Goal: Information Seeking & Learning: Learn about a topic

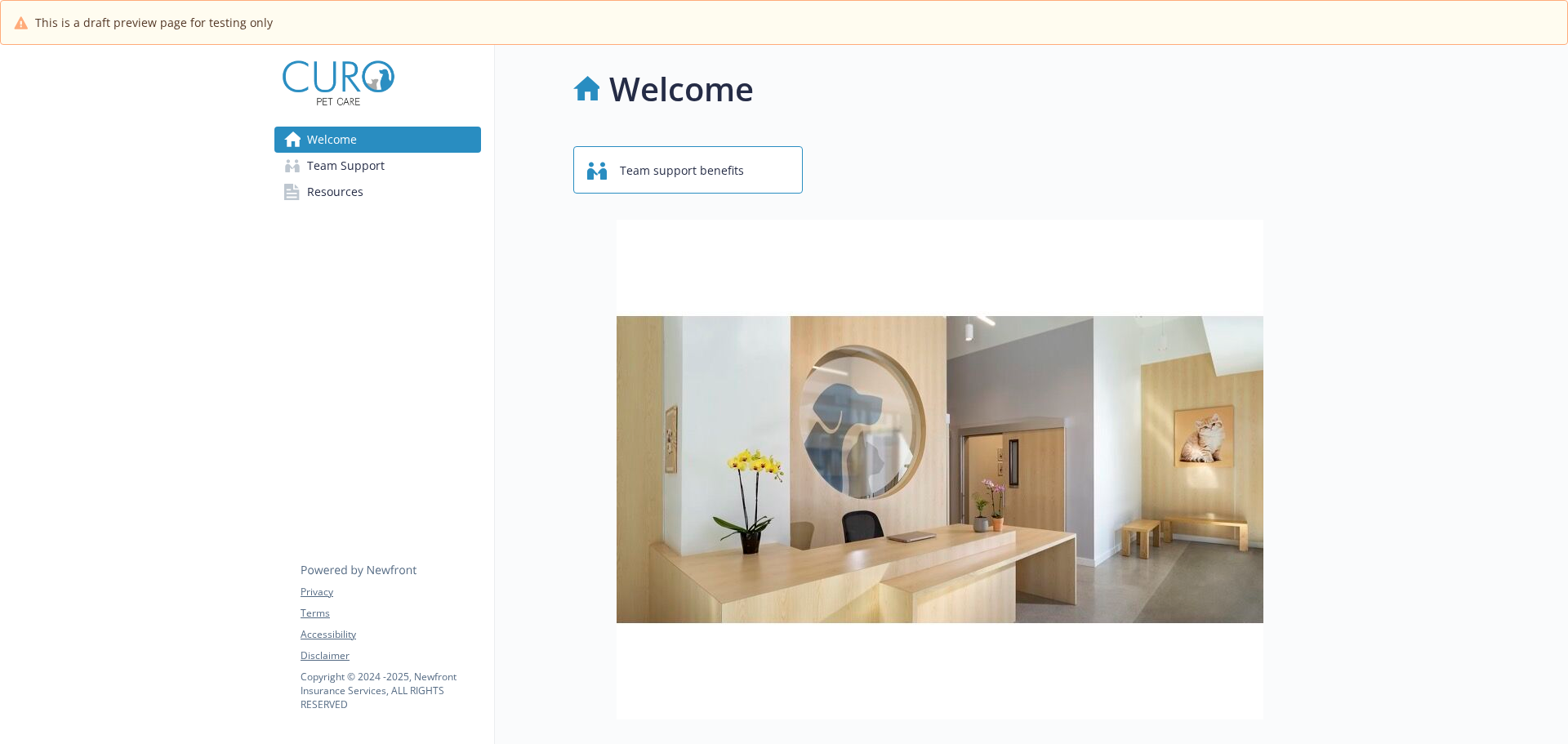
click at [308, 167] on span "Team Support" at bounding box center [346, 165] width 78 height 26
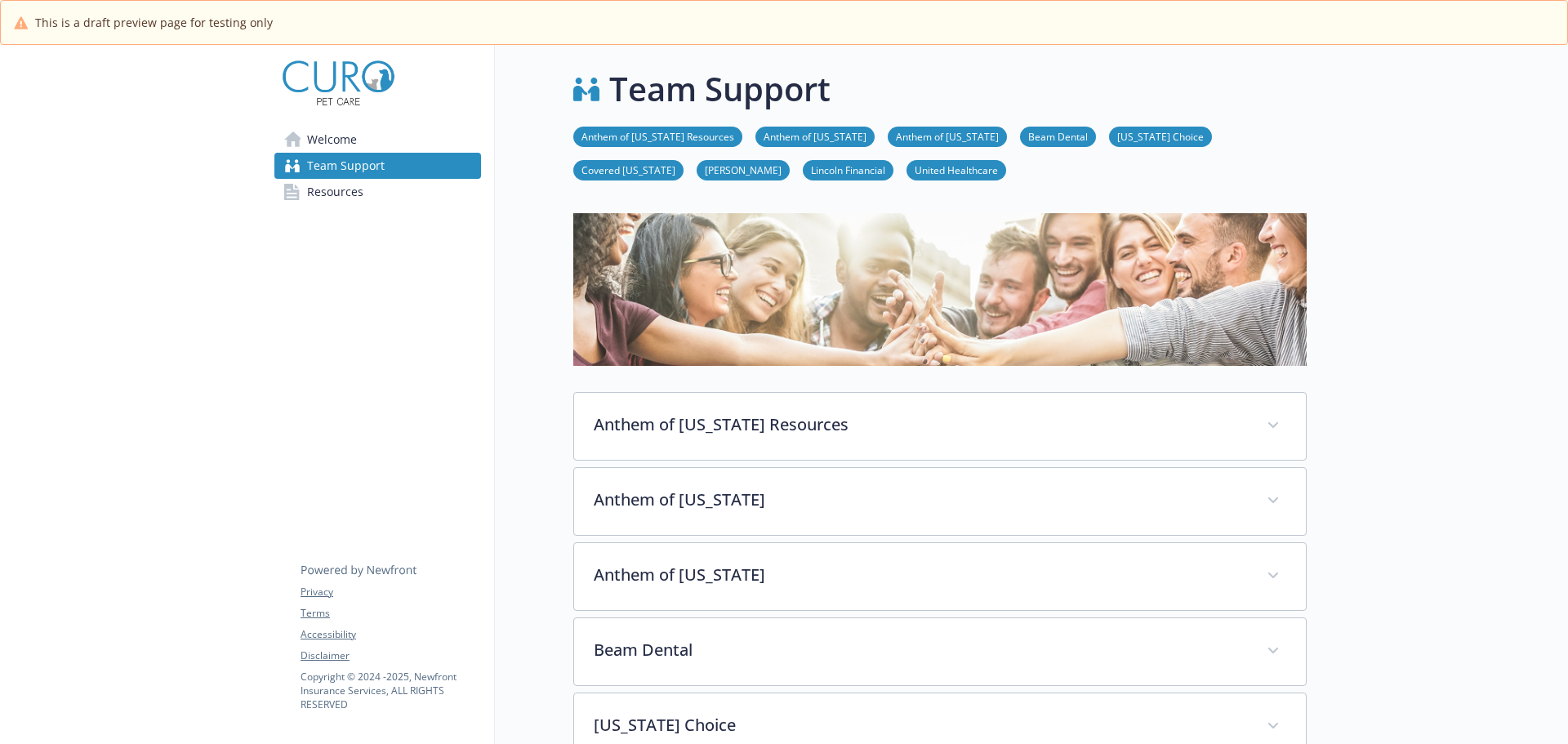
click at [932, 136] on link "Anthem of [US_STATE]" at bounding box center [948, 136] width 120 height 16
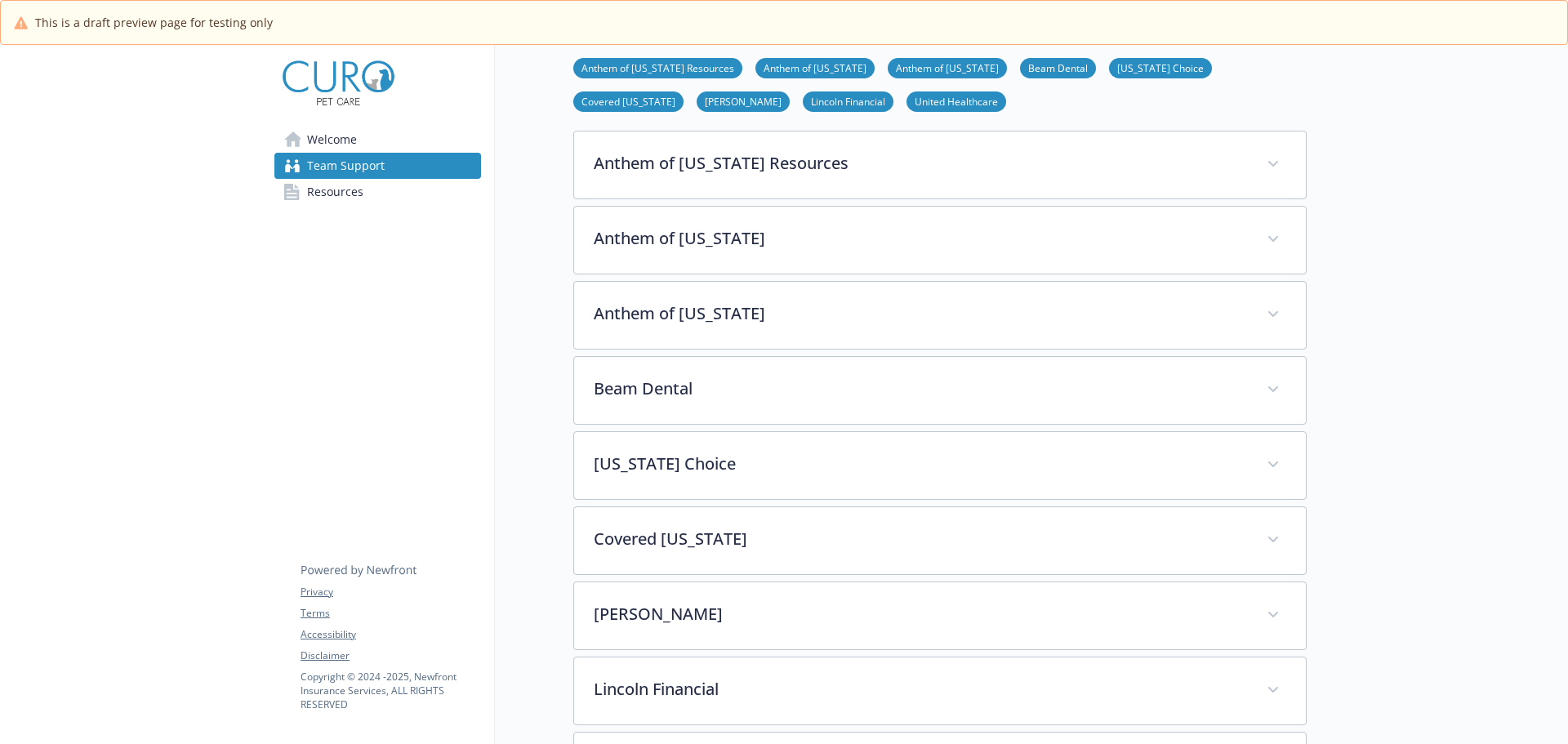
scroll to position [414, 12]
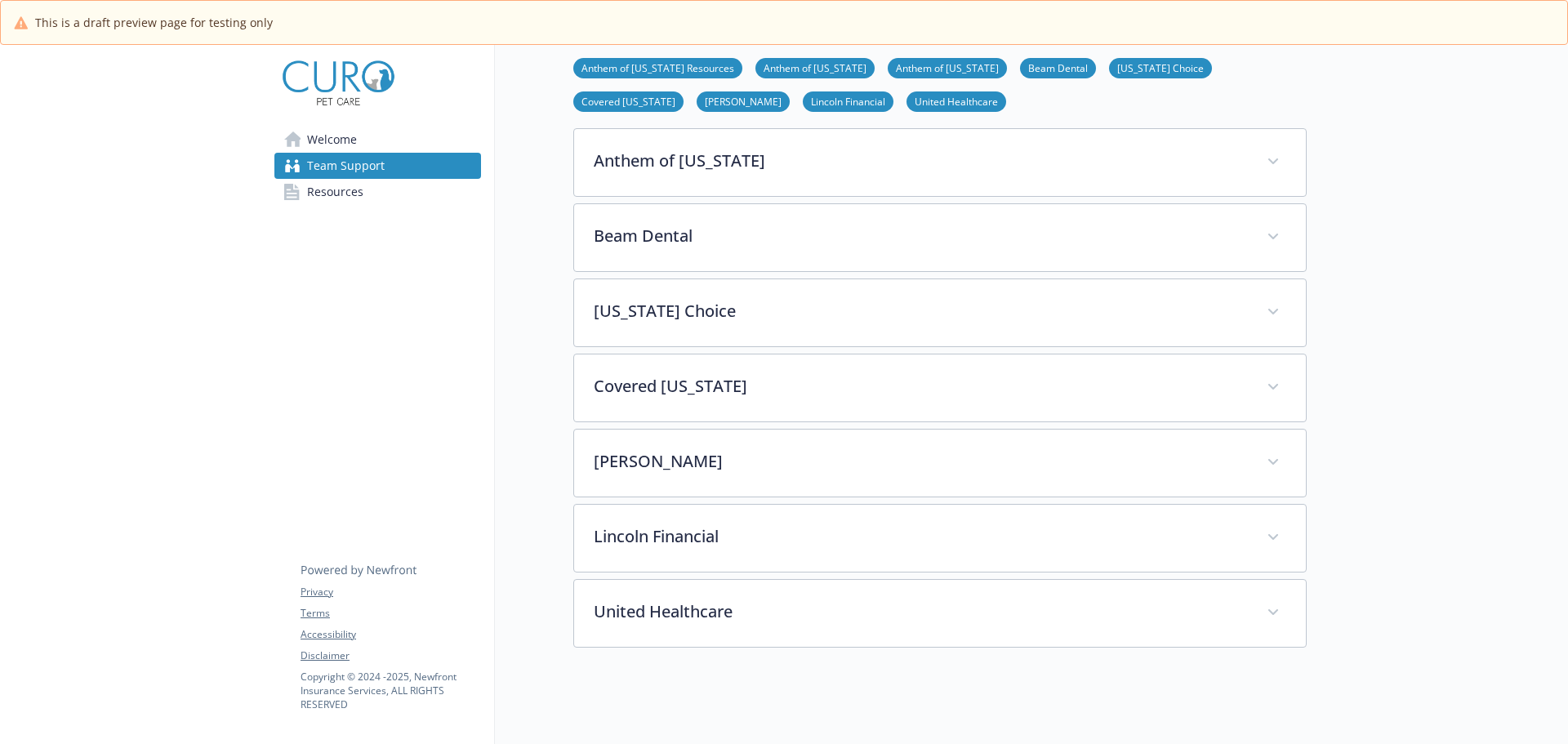
click at [1109, 68] on link "[US_STATE] Choice" at bounding box center [1160, 68] width 103 height 16
click at [684, 93] on link "Covered [US_STATE]" at bounding box center [628, 100] width 110 height 16
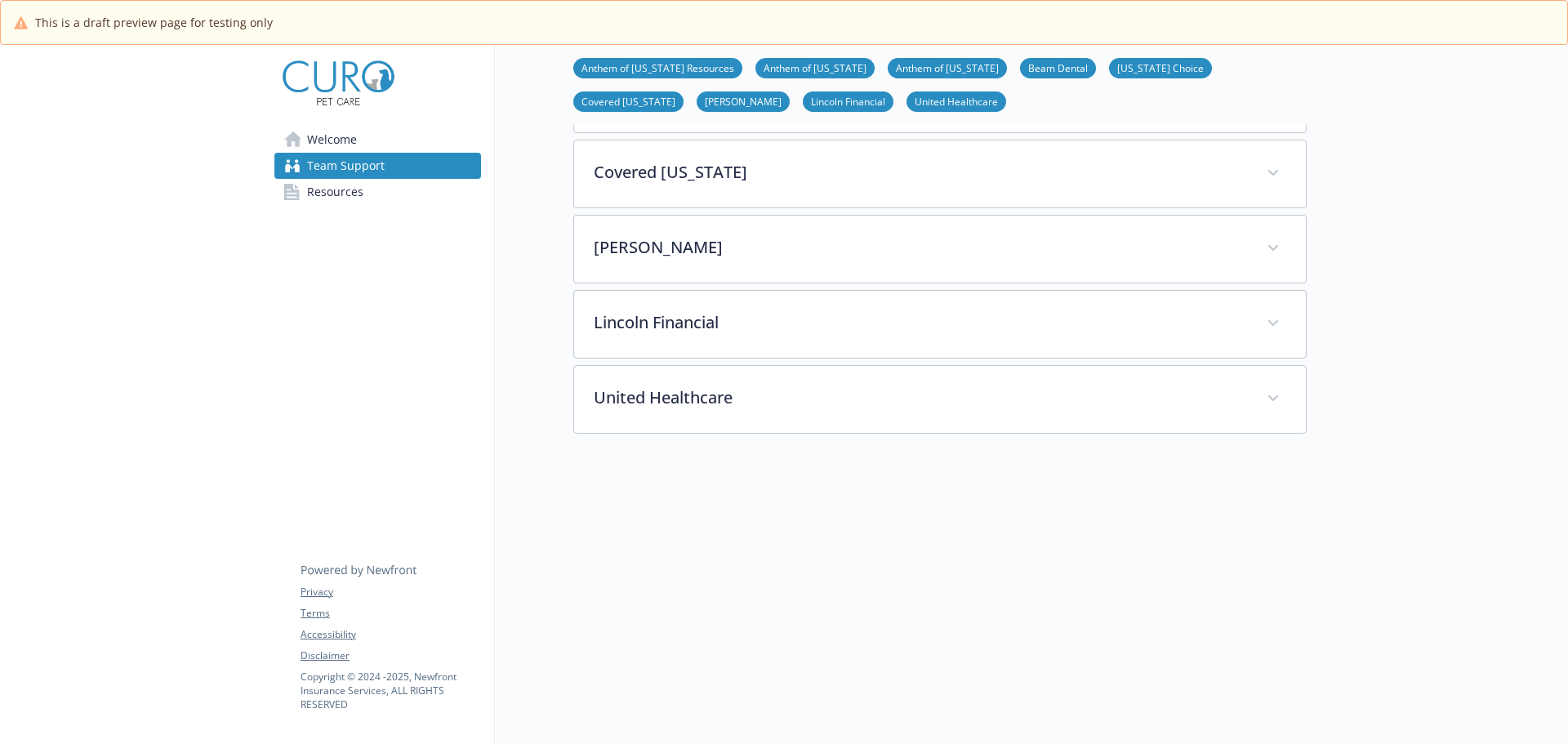
scroll to position [639, 12]
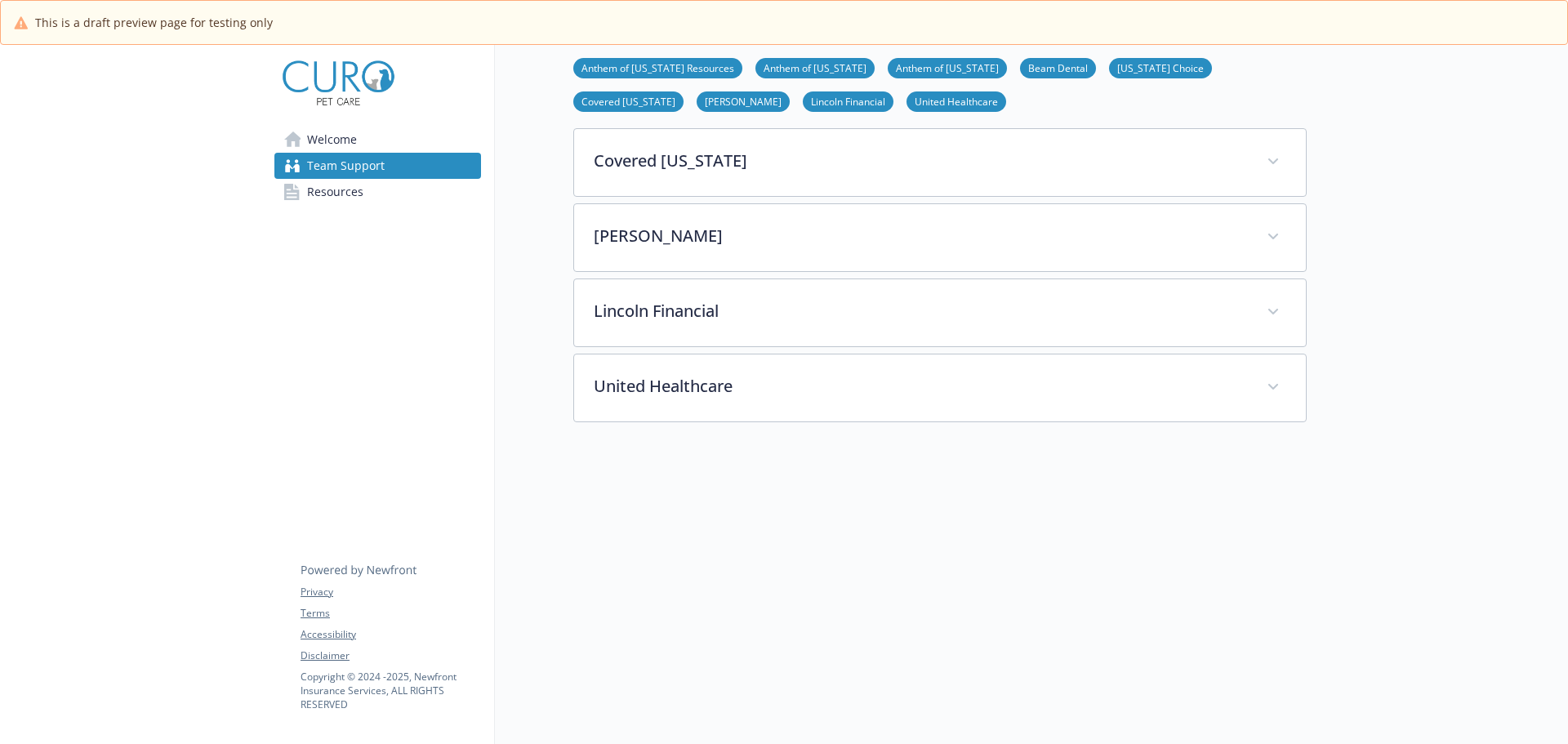
click at [697, 110] on li "[PERSON_NAME]" at bounding box center [742, 102] width 93 height 21
click at [803, 104] on link "Lincoln Financial" at bounding box center [848, 100] width 91 height 16
click at [906, 99] on link "United Healthcare" at bounding box center [956, 100] width 100 height 16
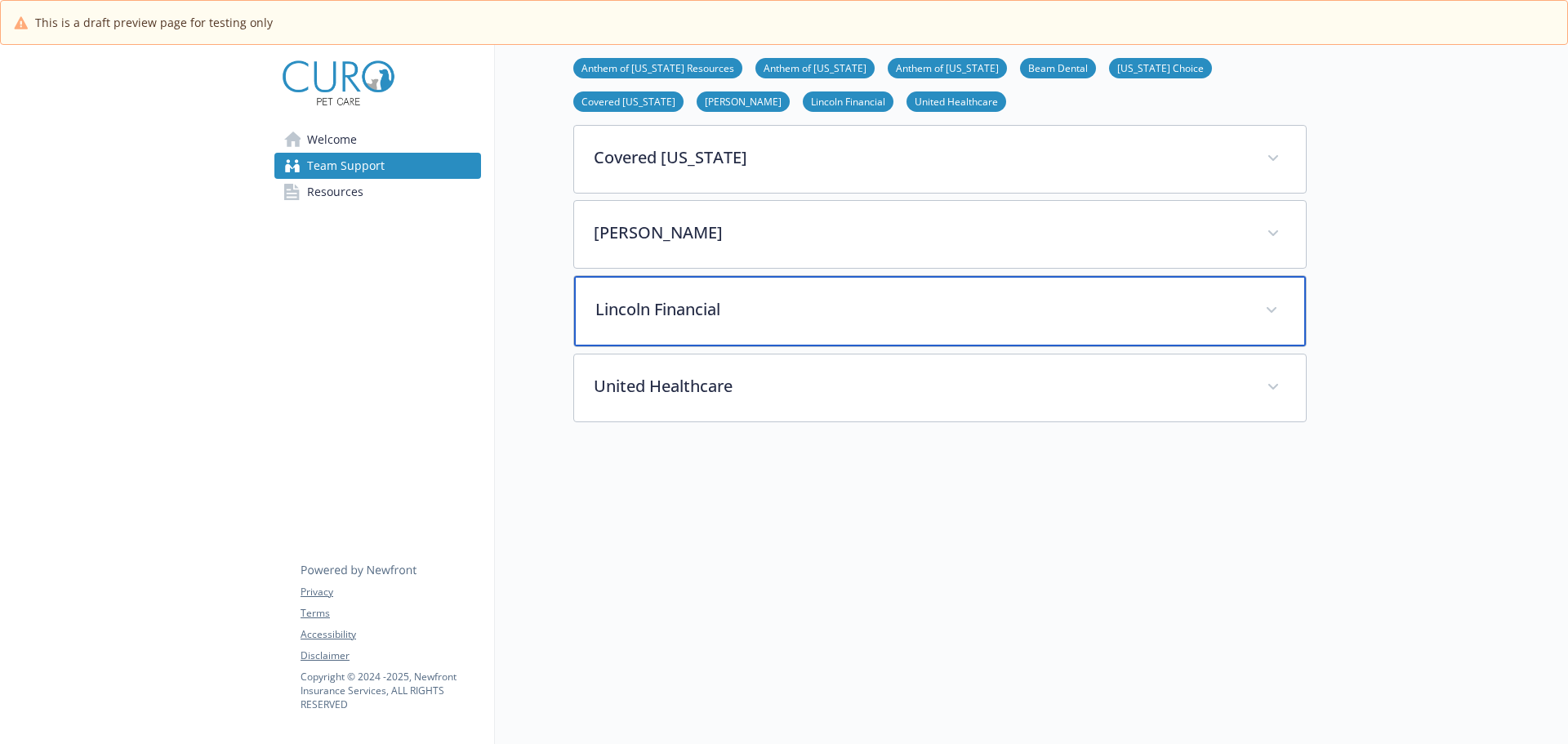
click at [655, 317] on div "Lincoln Financial" at bounding box center [940, 311] width 732 height 70
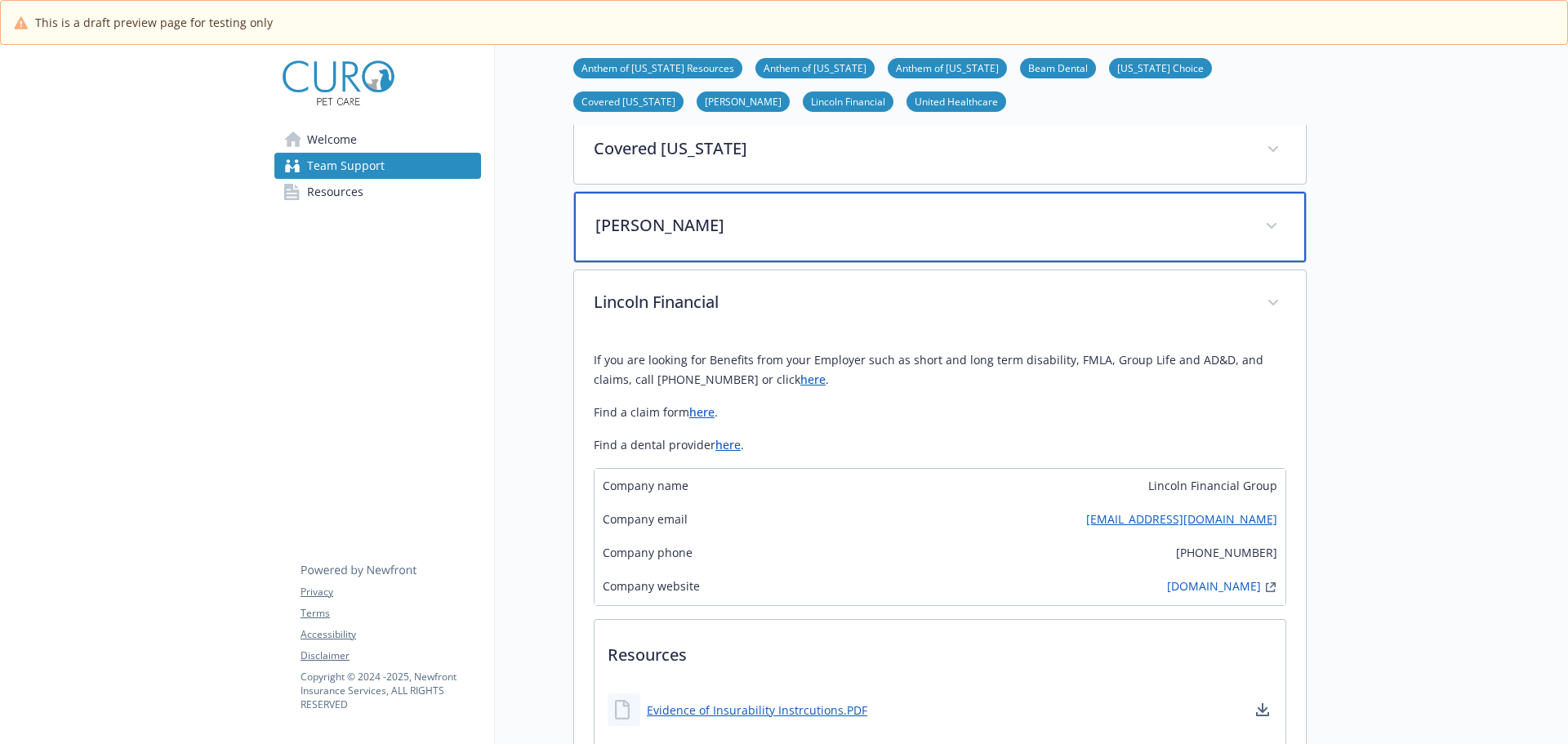
click at [656, 242] on div "[PERSON_NAME]" at bounding box center [940, 227] width 732 height 70
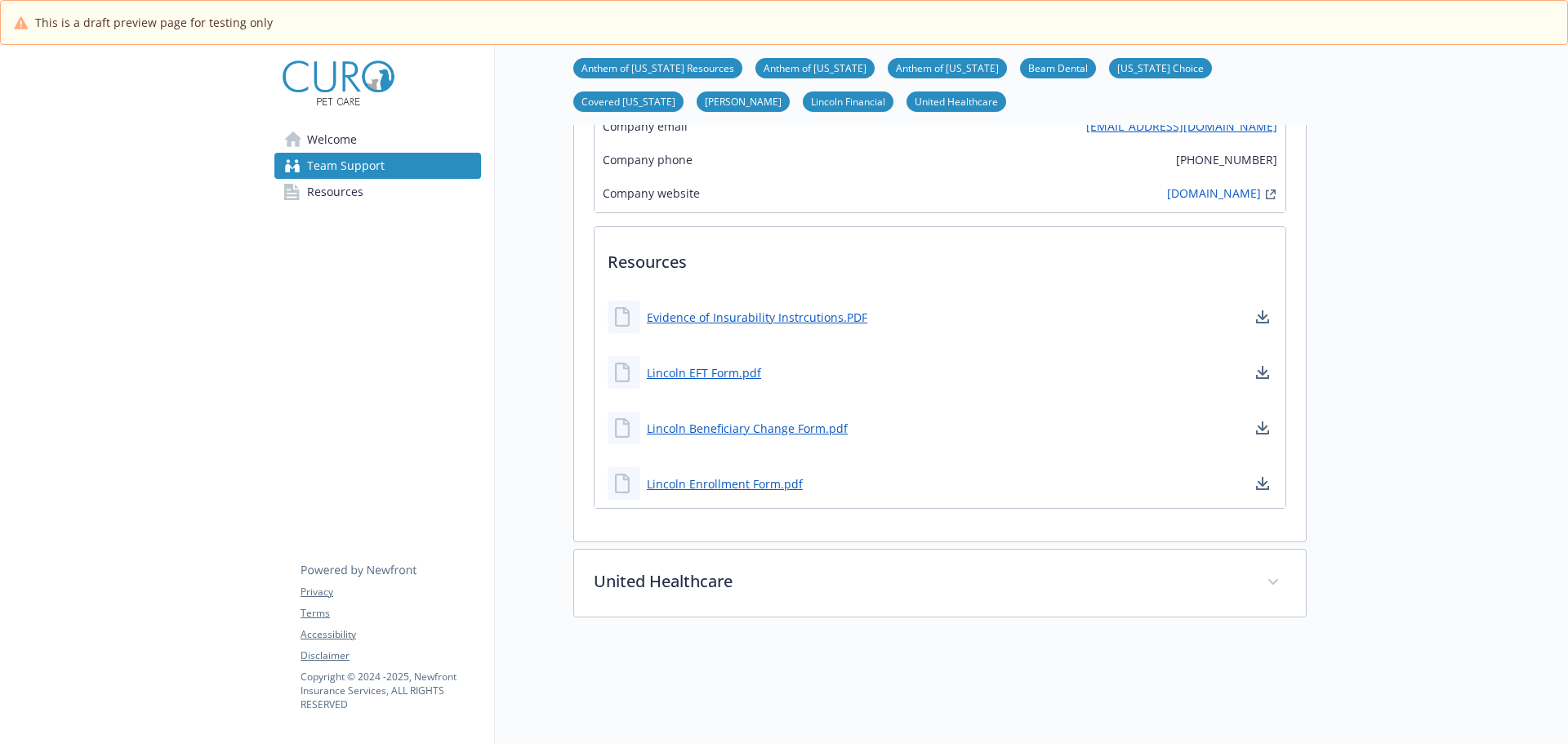
scroll to position [1594, 12]
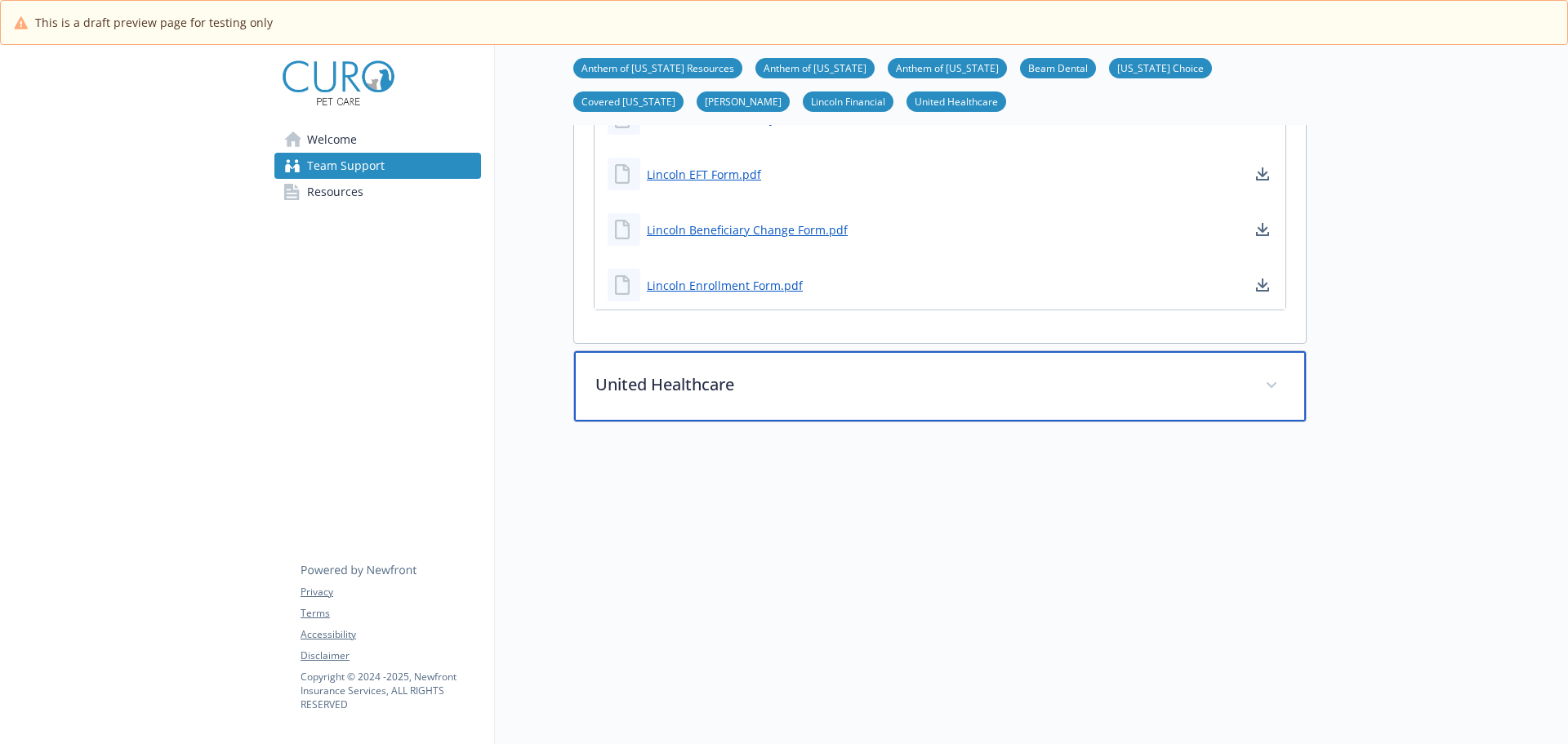
click at [727, 401] on div "United Healthcare" at bounding box center [940, 385] width 732 height 70
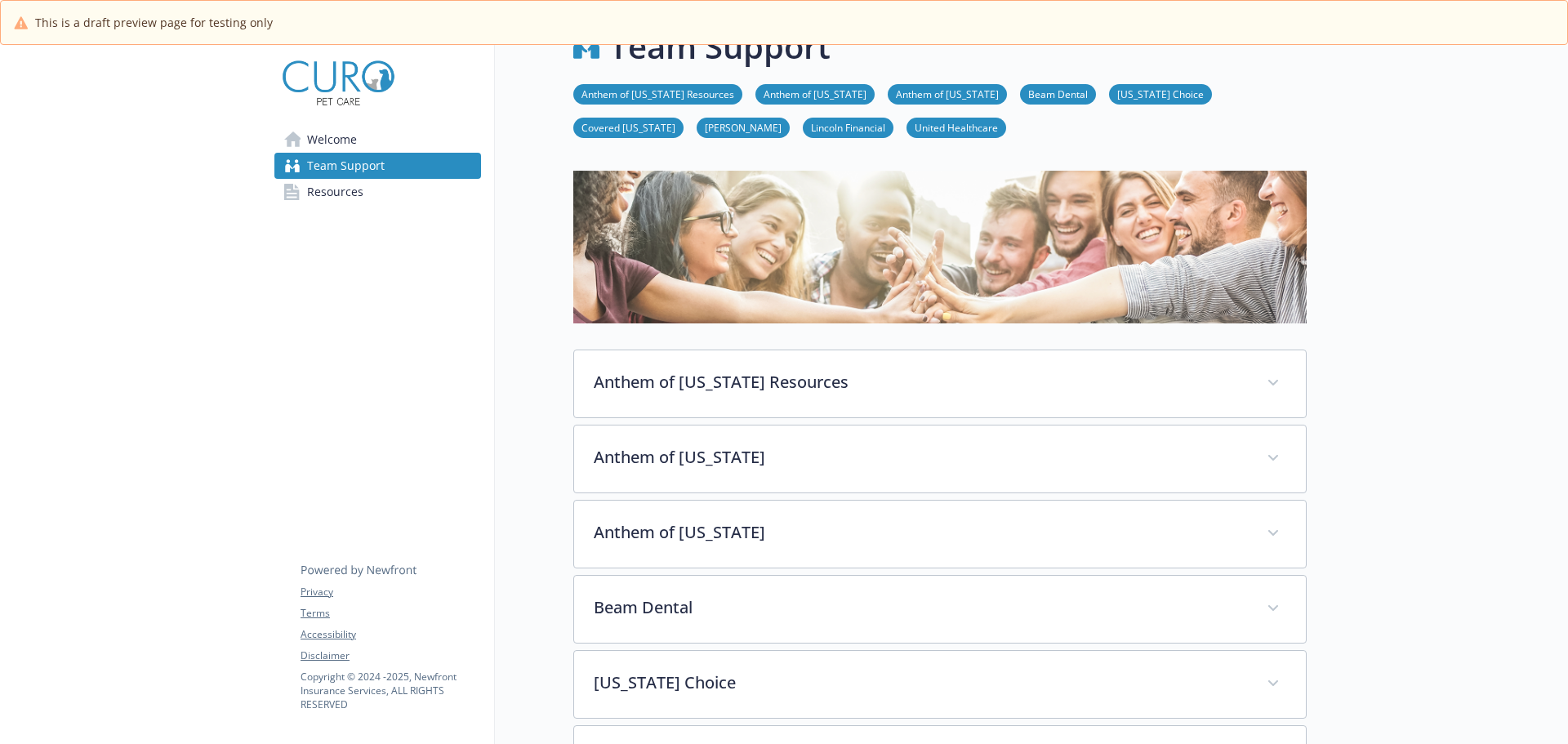
scroll to position [0, 12]
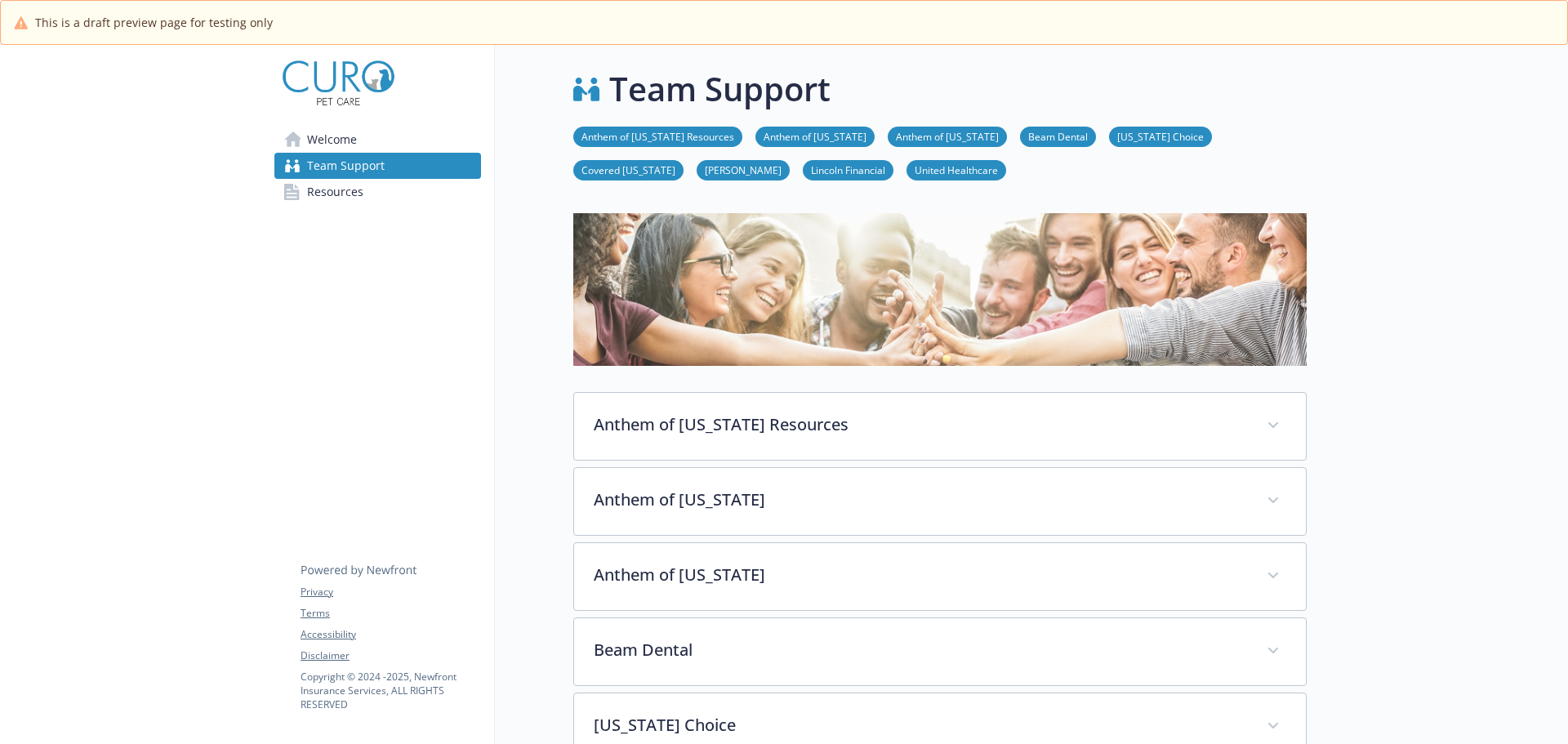
click at [797, 142] on link "Anthem of [US_STATE]" at bounding box center [815, 136] width 120 height 16
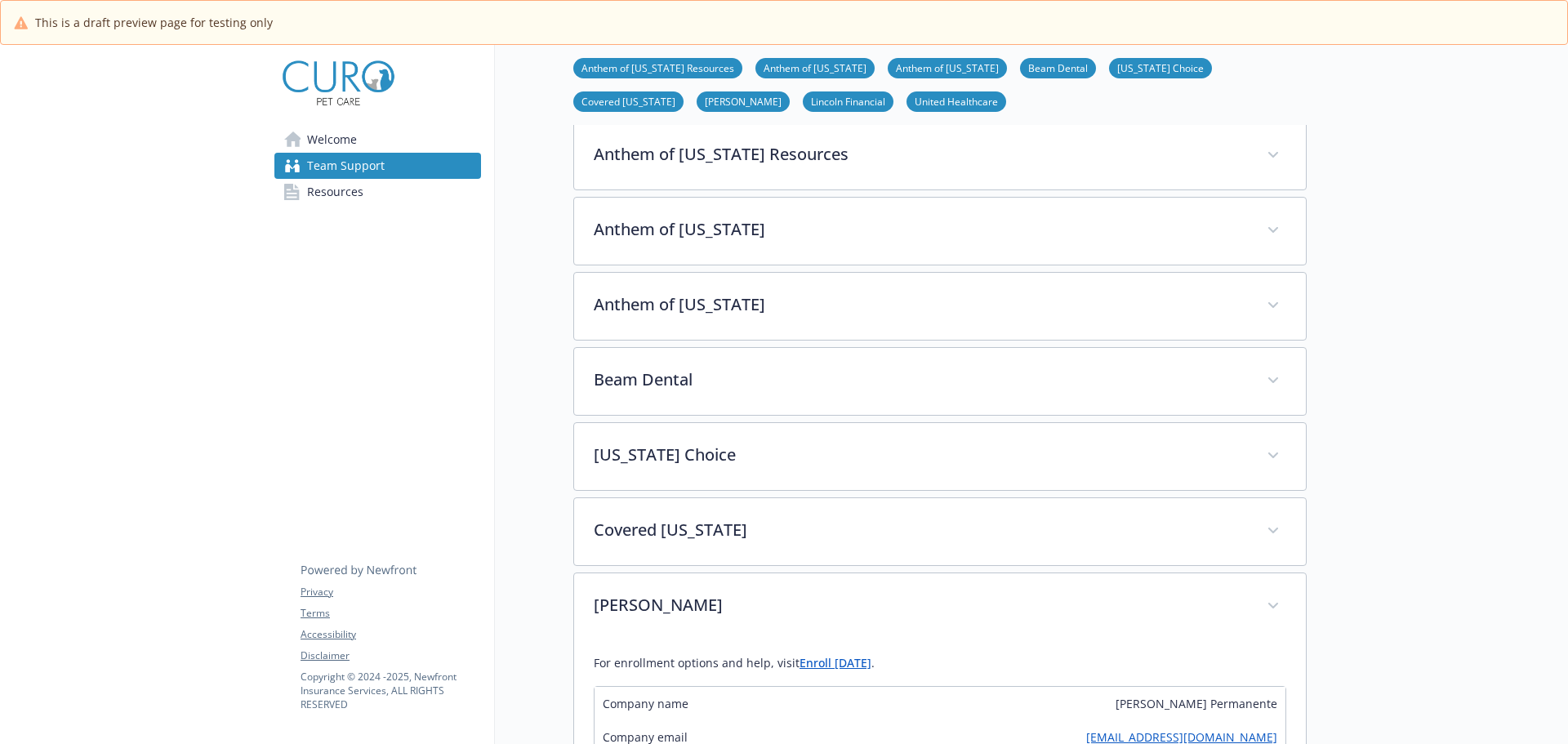
scroll to position [339, 12]
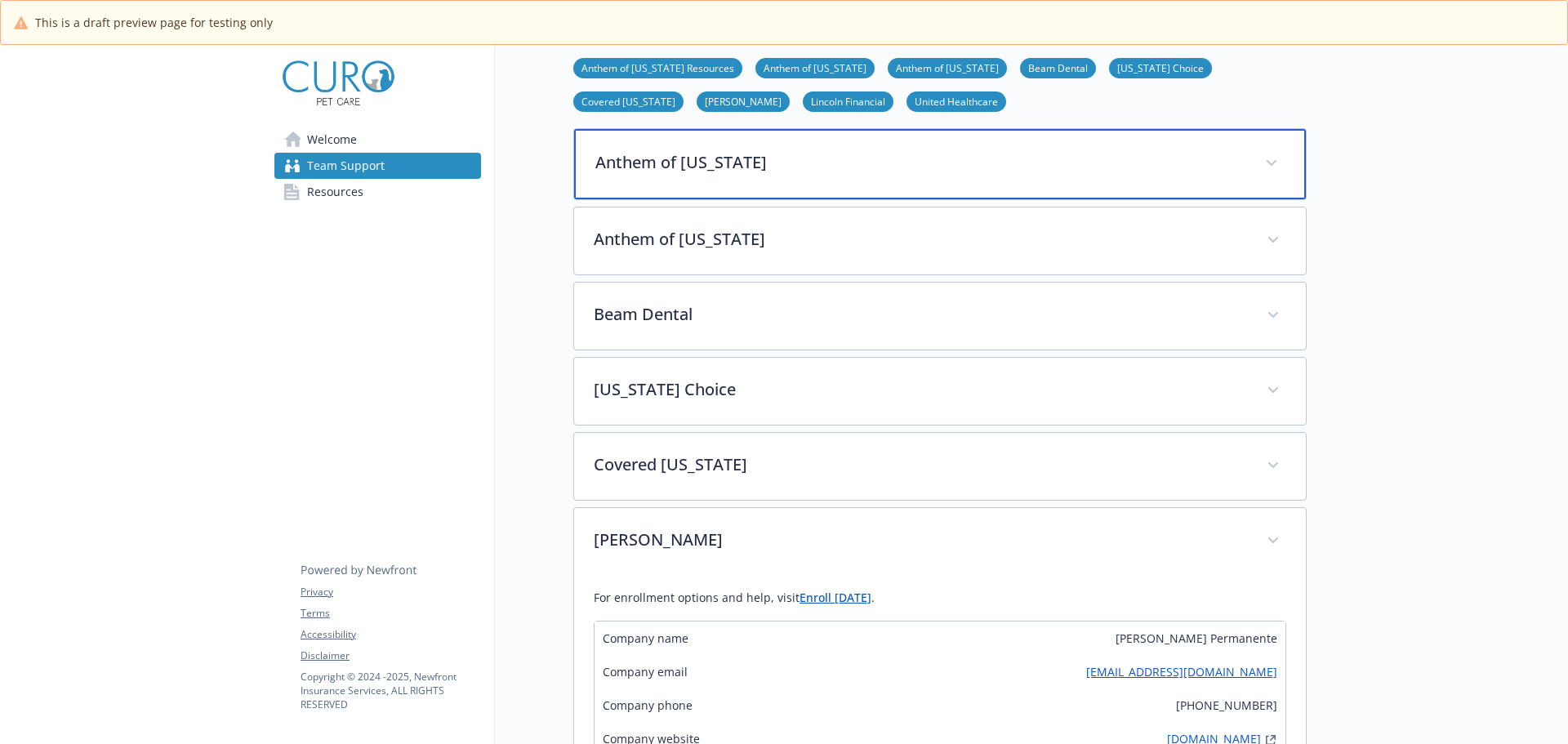
click at [767, 161] on p "Anthem of [US_STATE]" at bounding box center [920, 162] width 650 height 24
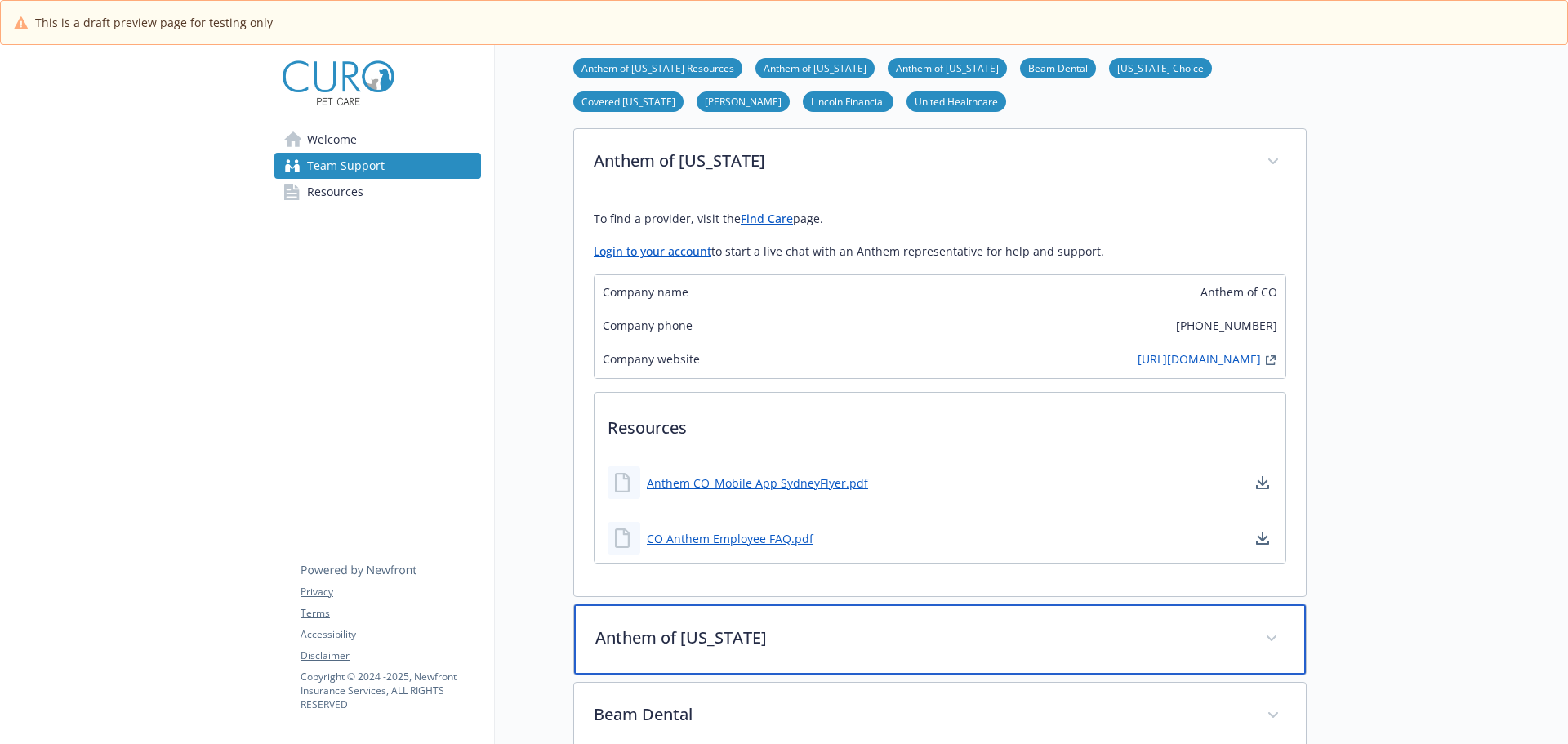
click at [707, 634] on p "Anthem of [US_STATE]" at bounding box center [920, 637] width 650 height 24
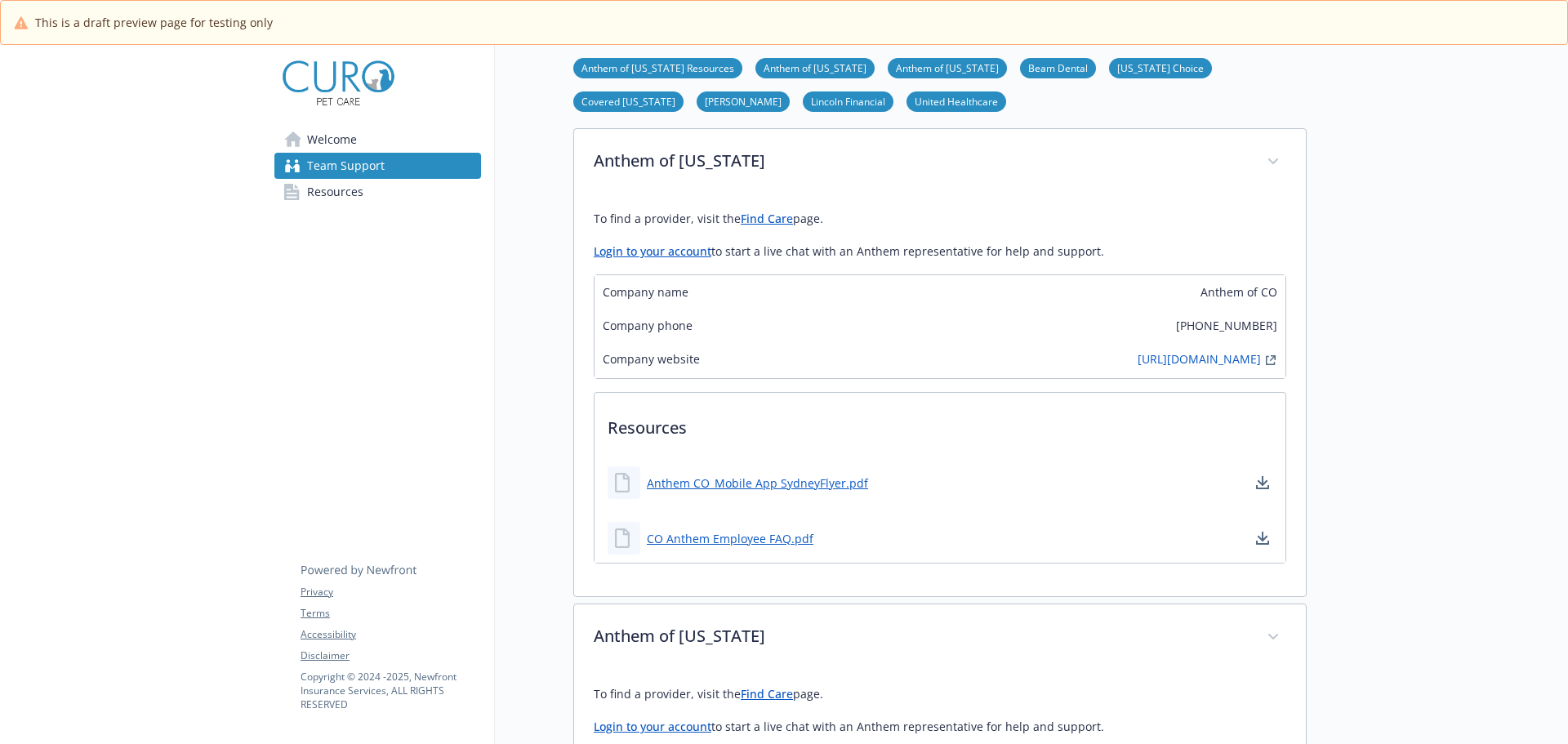
click at [320, 144] on span "Welcome" at bounding box center [331, 139] width 49 height 26
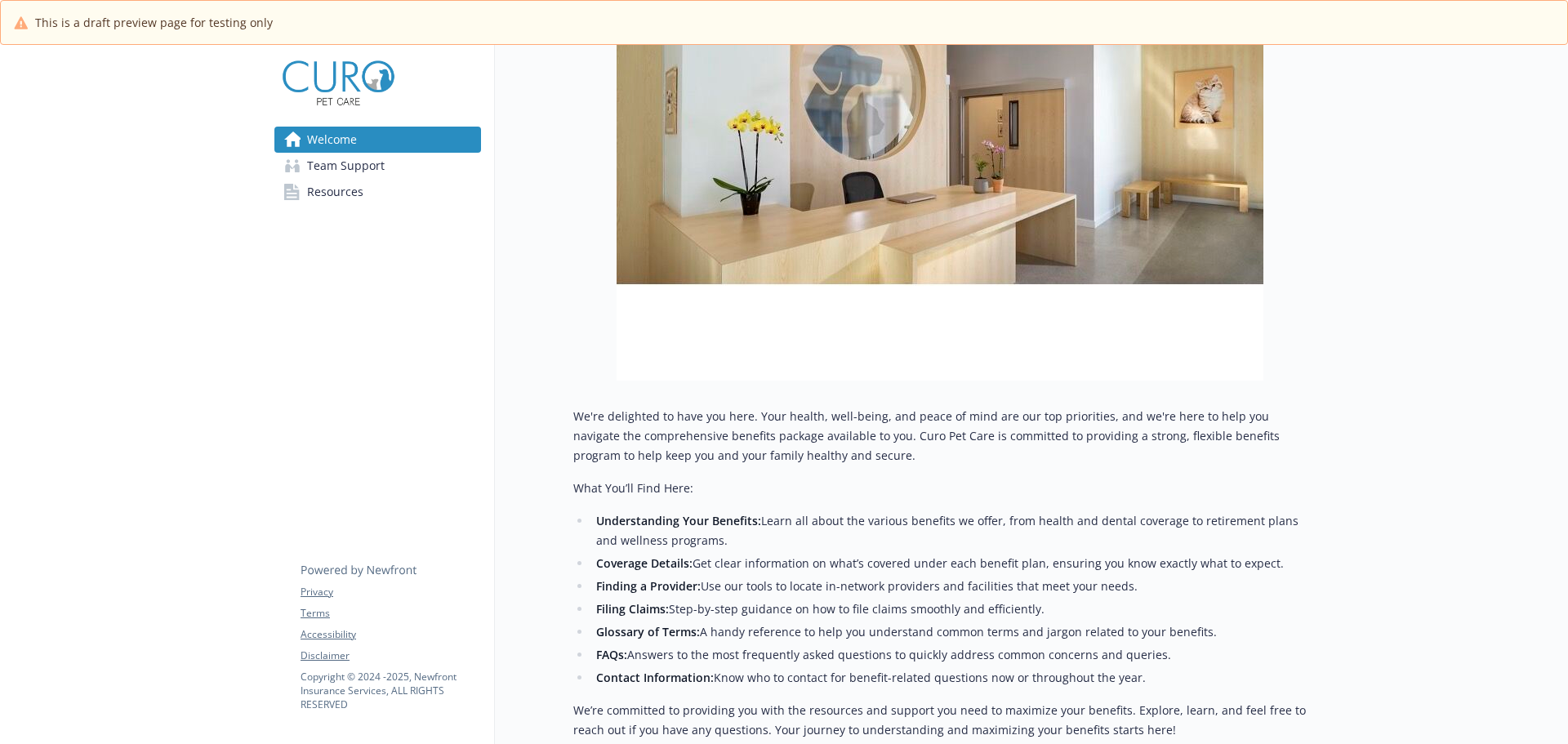
click at [330, 195] on span "Resources" at bounding box center [334, 191] width 56 height 26
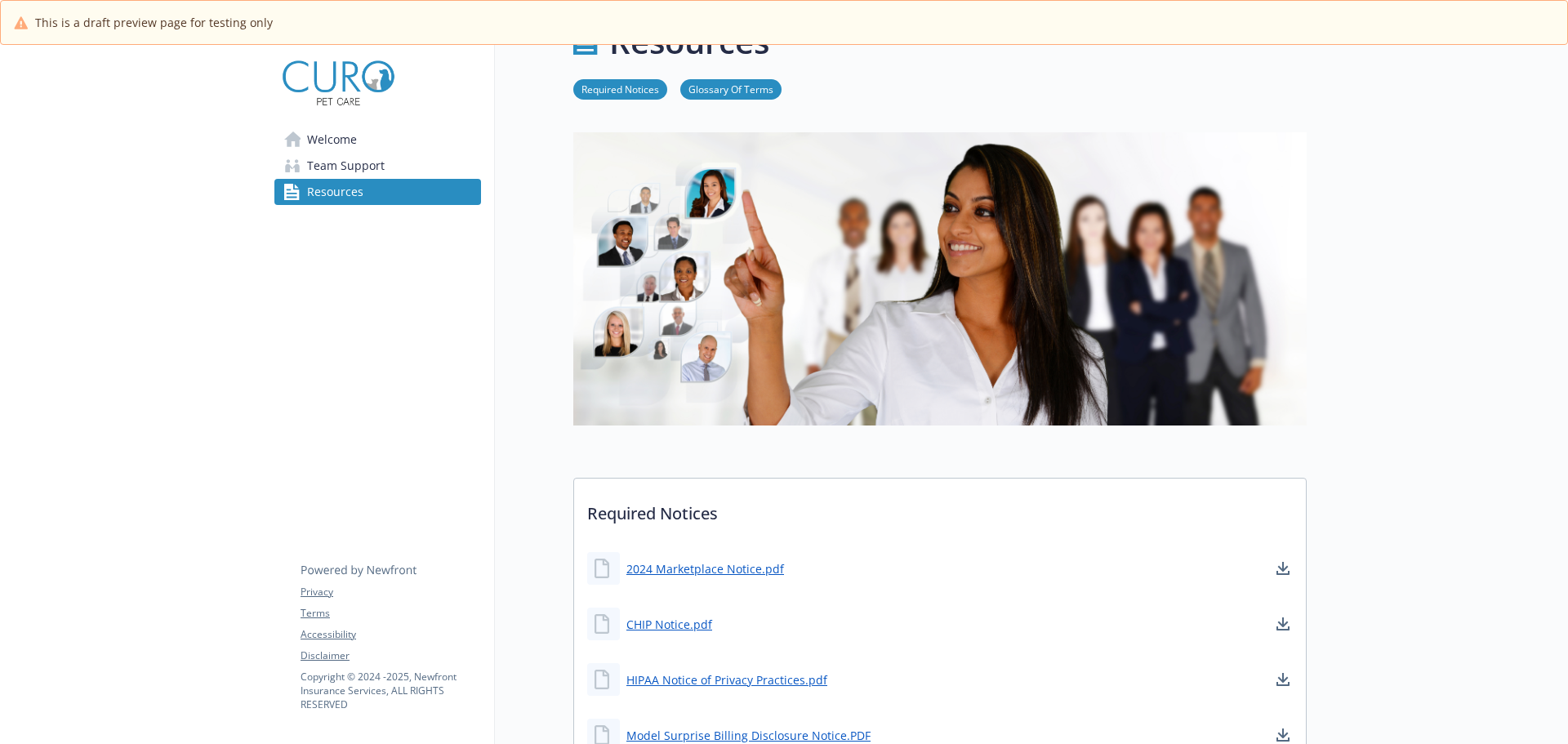
scroll to position [0, 12]
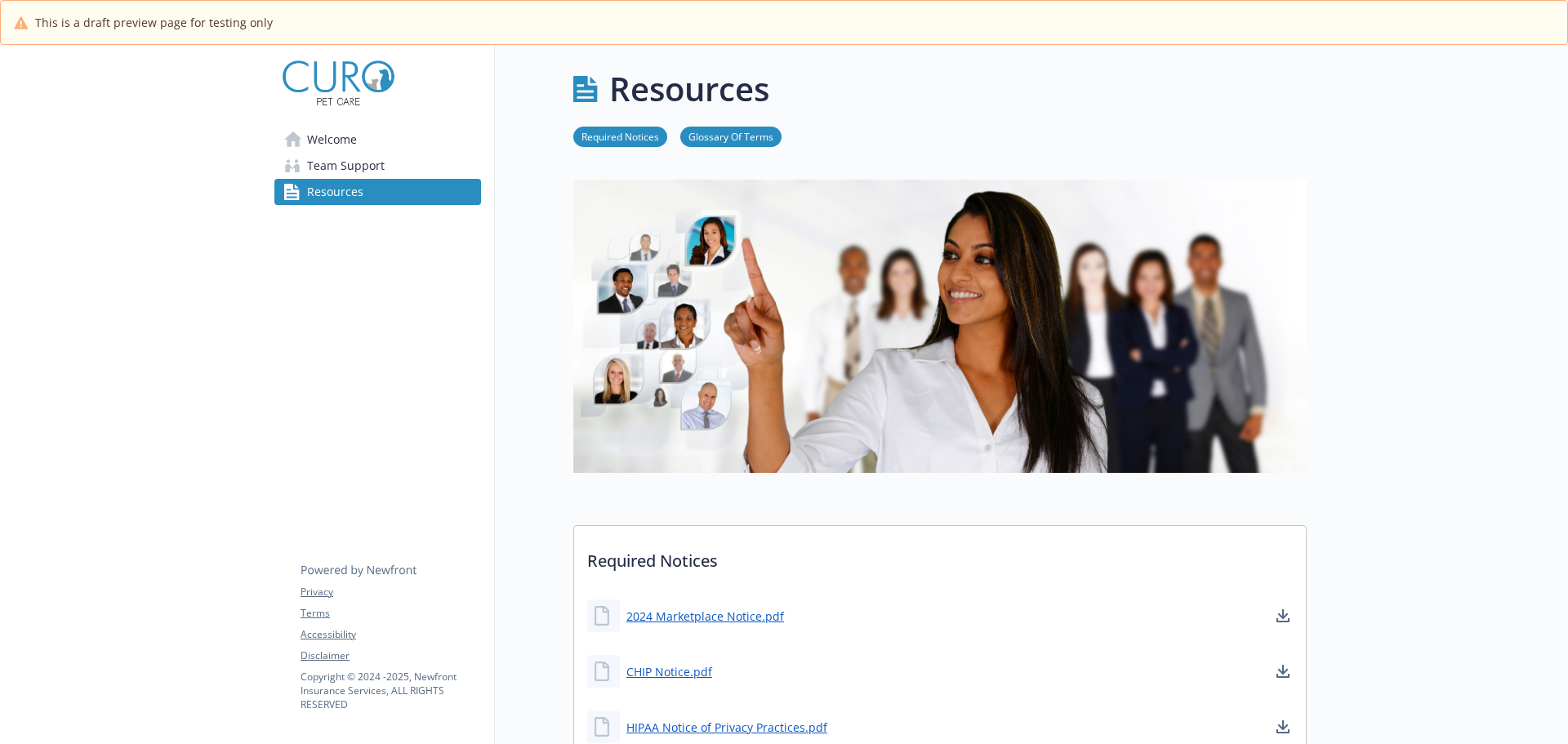
click at [353, 147] on link "Welcome" at bounding box center [378, 139] width 206 height 26
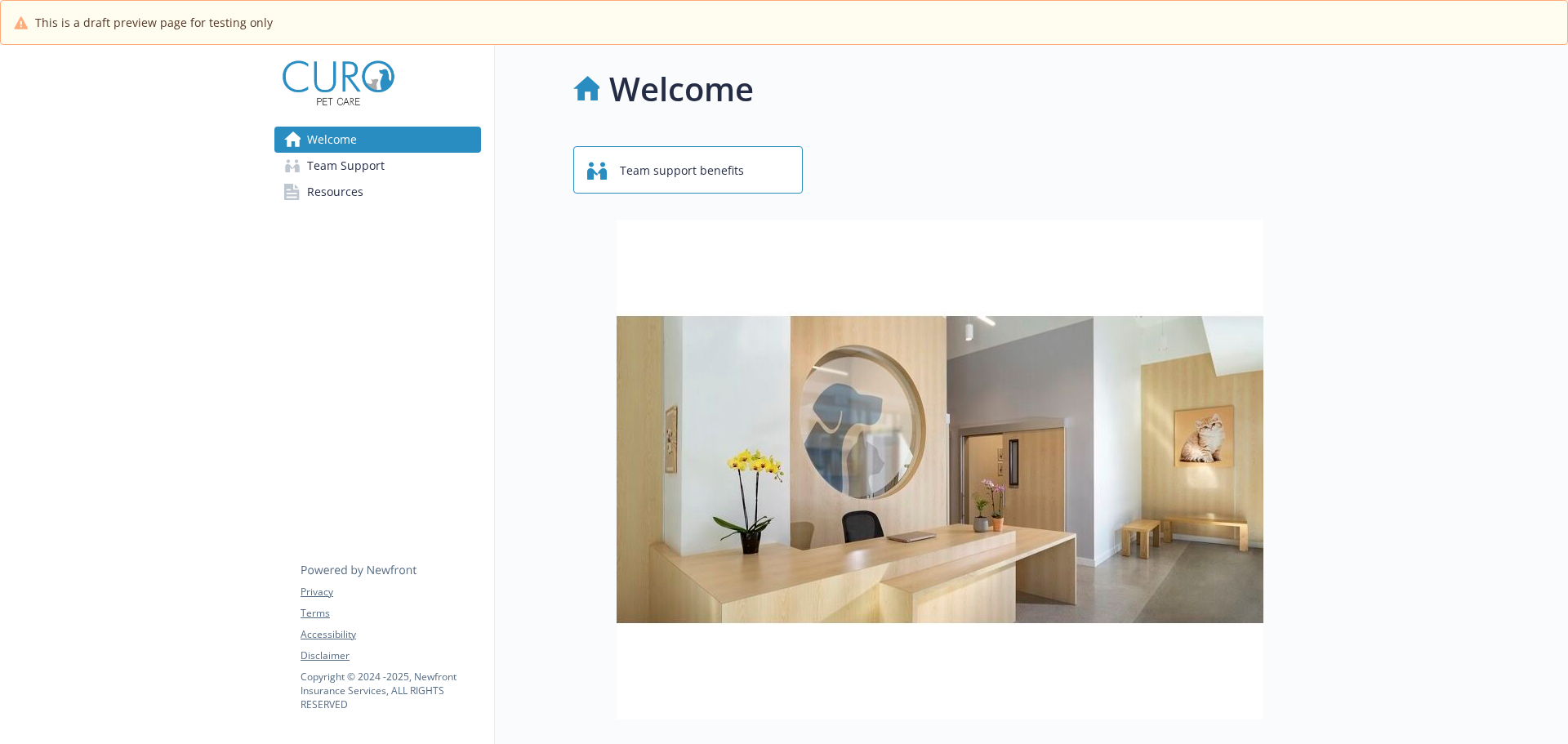
click at [352, 161] on span "Team Support" at bounding box center [346, 165] width 78 height 26
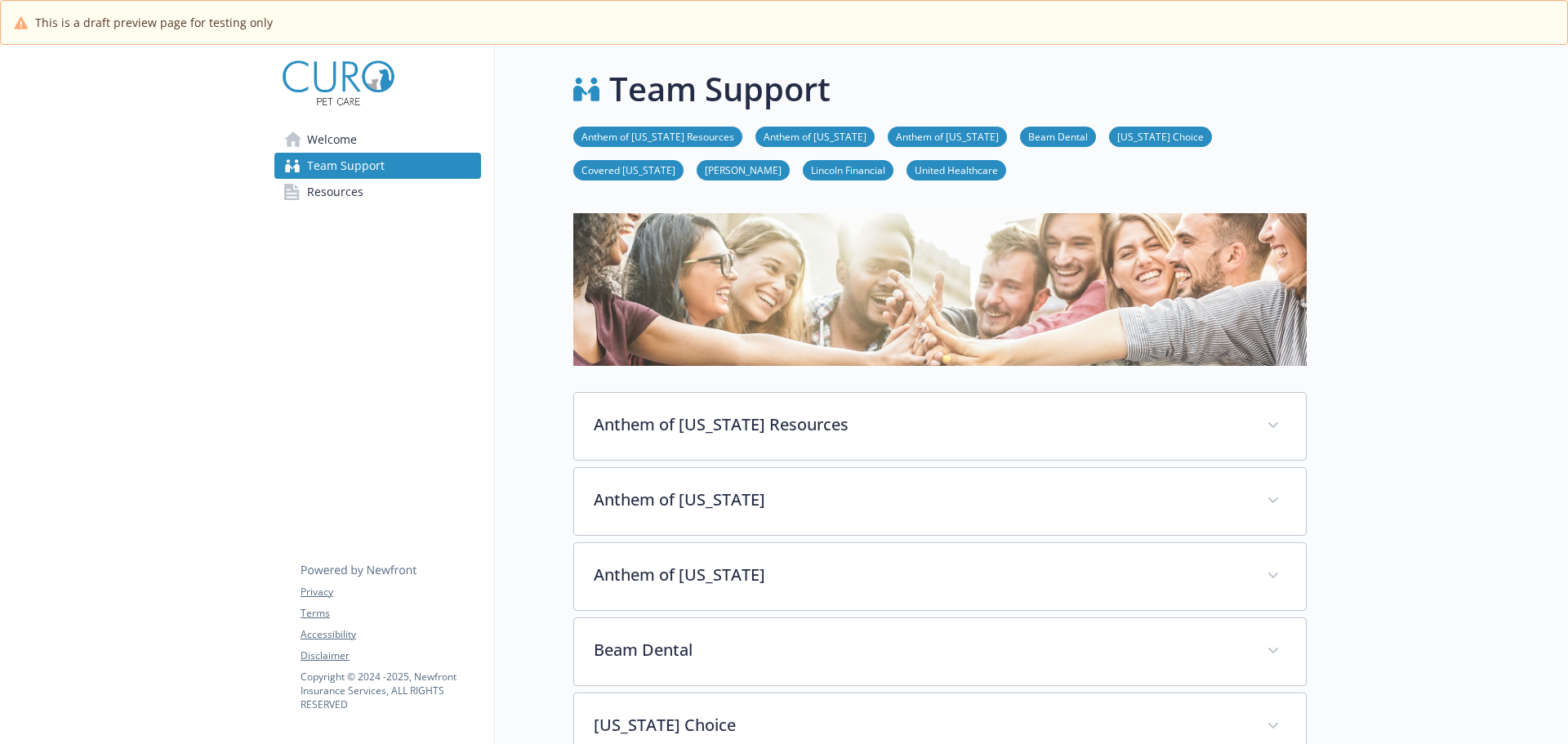
click at [888, 142] on link "Anthem of [US_STATE]" at bounding box center [948, 136] width 120 height 16
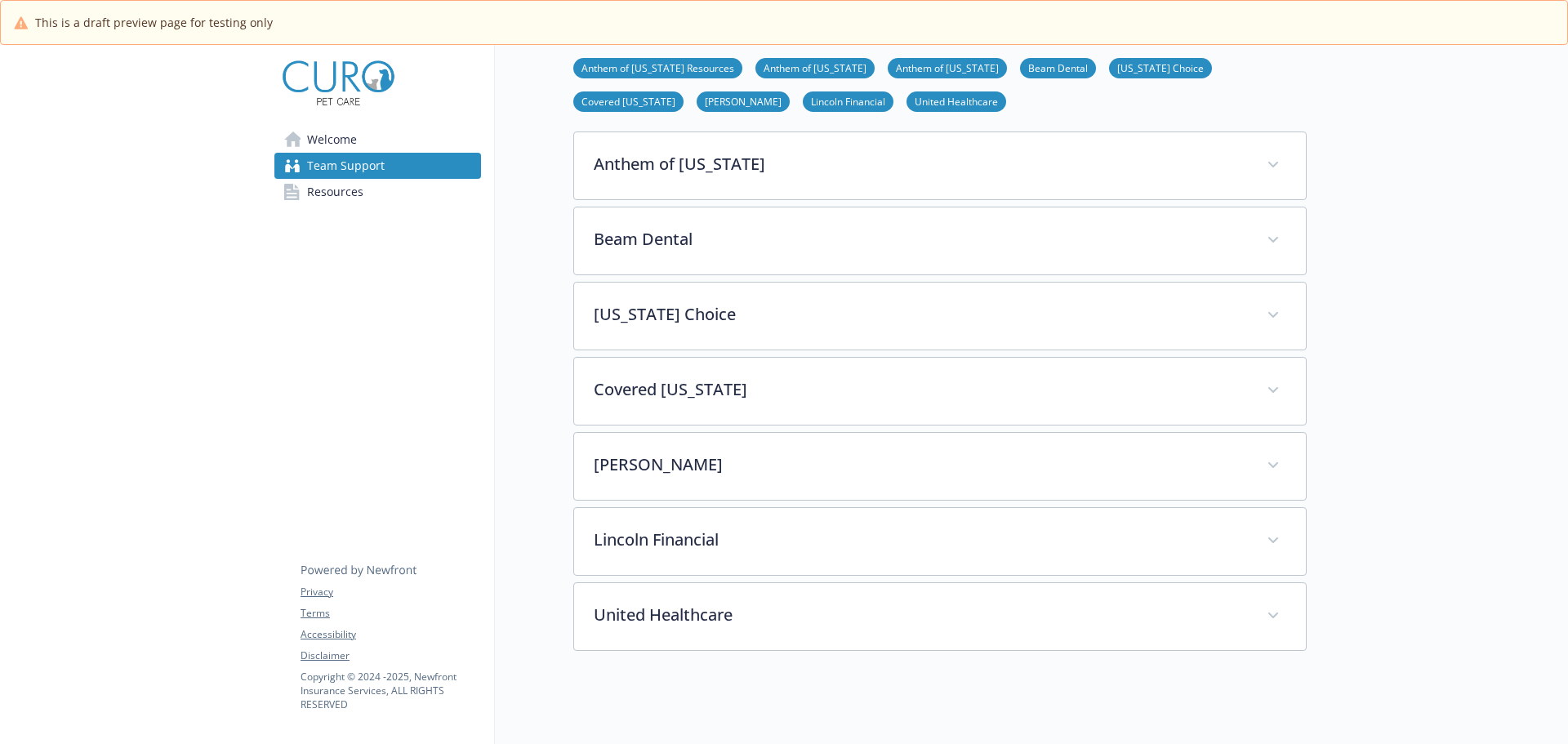
scroll to position [414, 12]
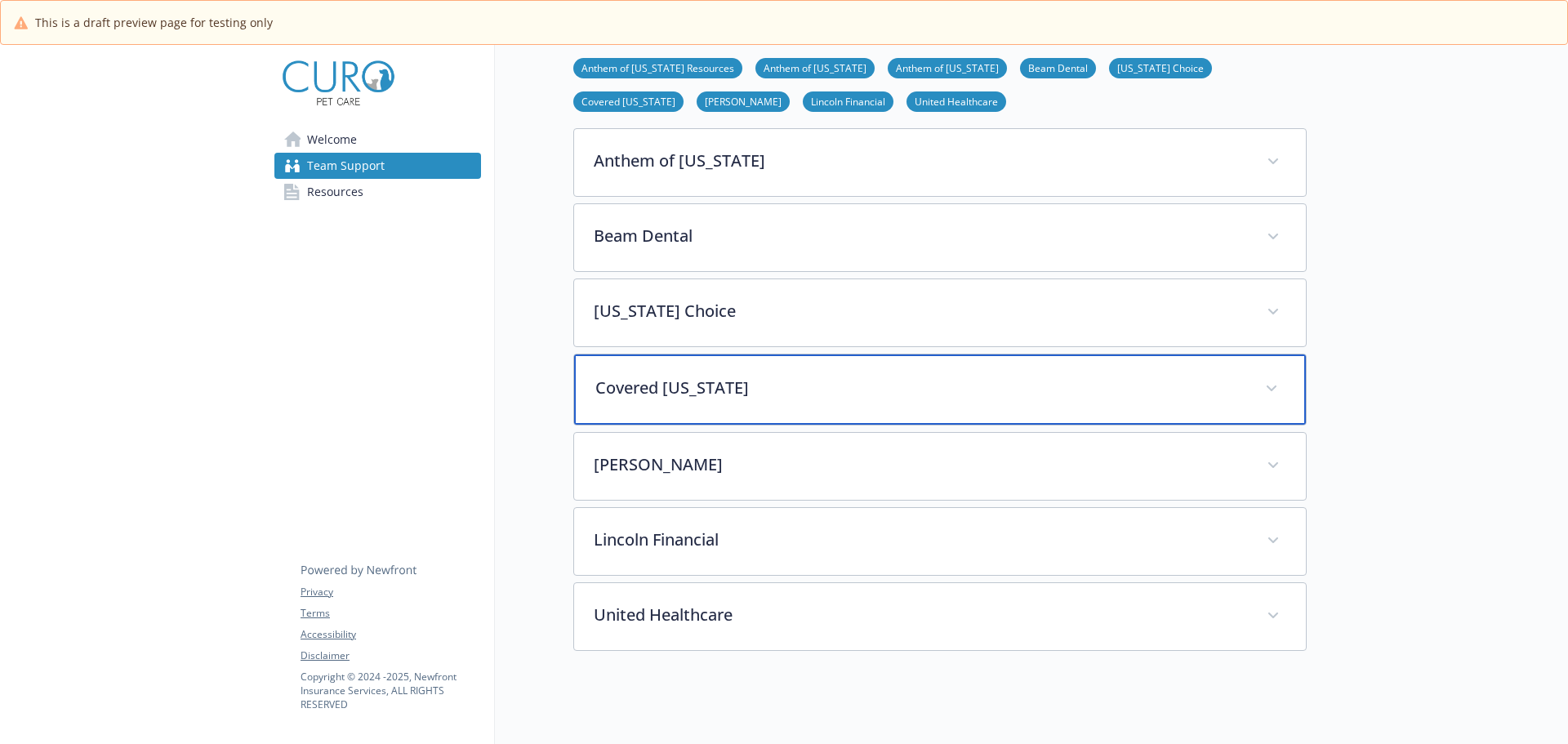
click at [631, 400] on div "Covered [US_STATE]" at bounding box center [940, 389] width 732 height 70
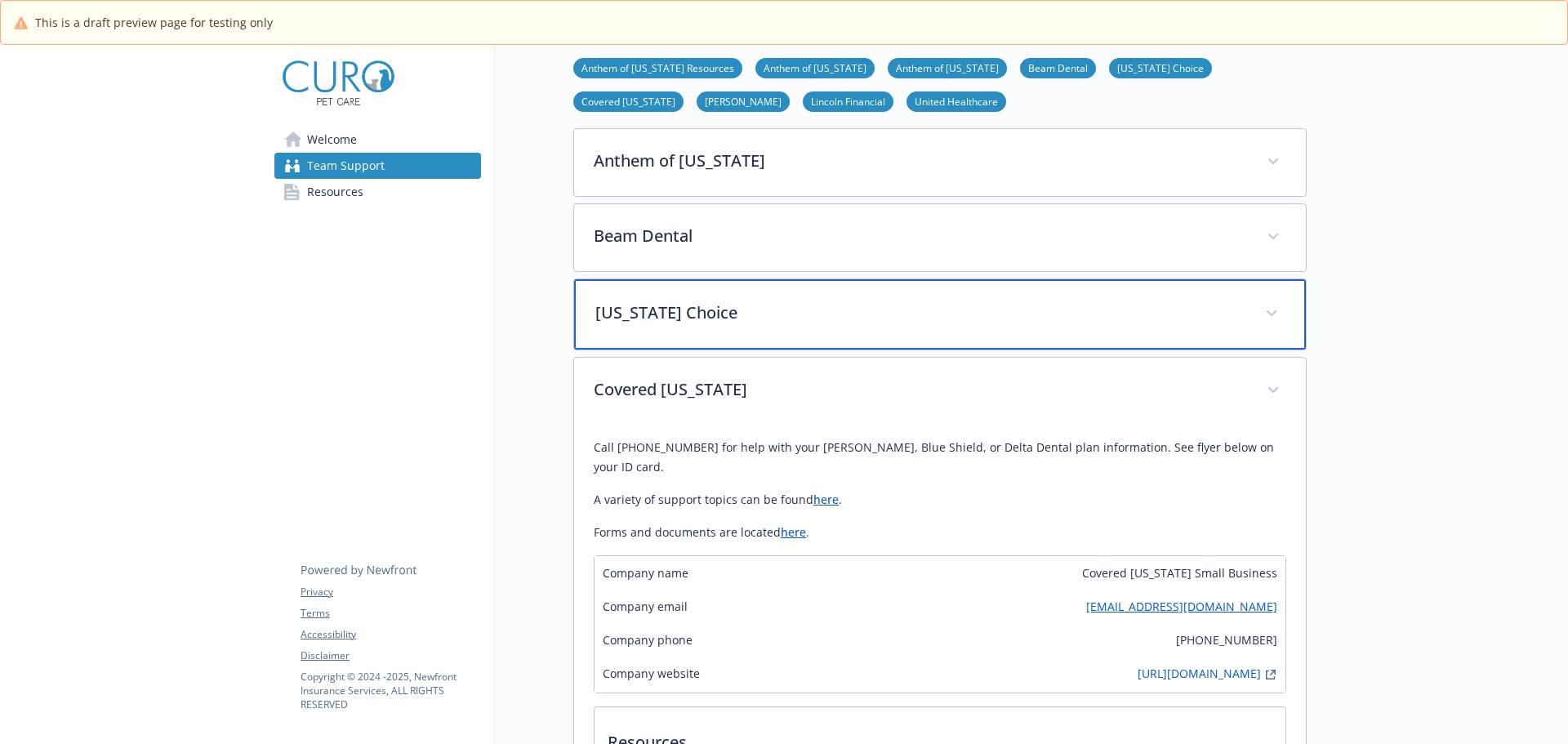
click at [677, 316] on p "[US_STATE] Choice" at bounding box center [920, 313] width 650 height 24
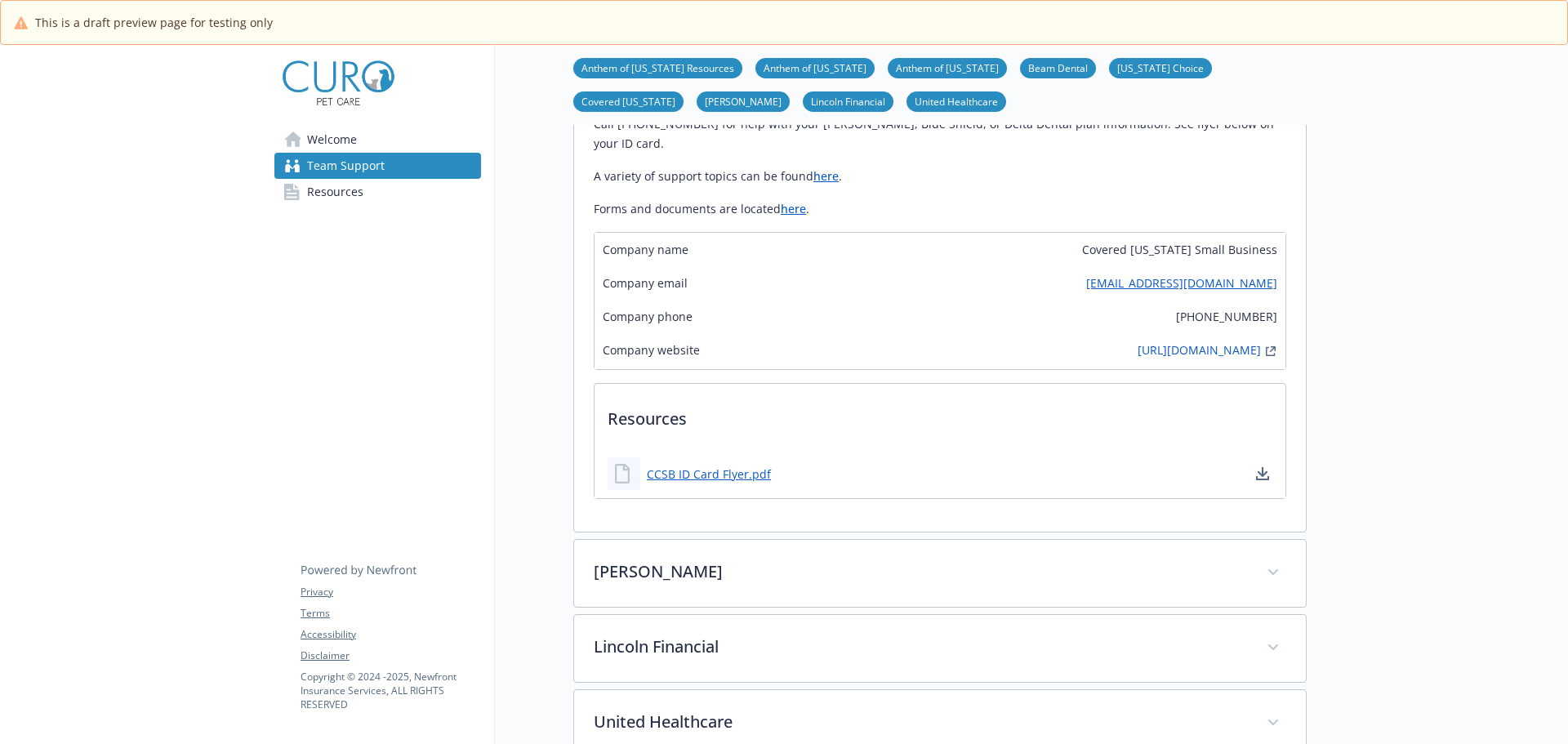
scroll to position [1148, 12]
